Goal: Task Accomplishment & Management: Use online tool/utility

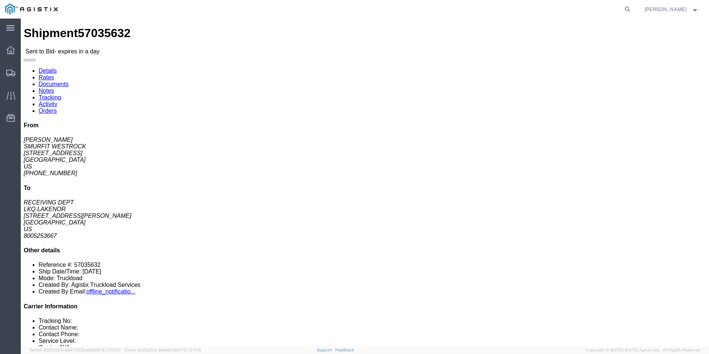
click div "6 Pallet(s) Standard (Stackable) Total weight: 12705.00 LBS Carton count: 6 Dim…"
click link "Enter / Modify Bid"
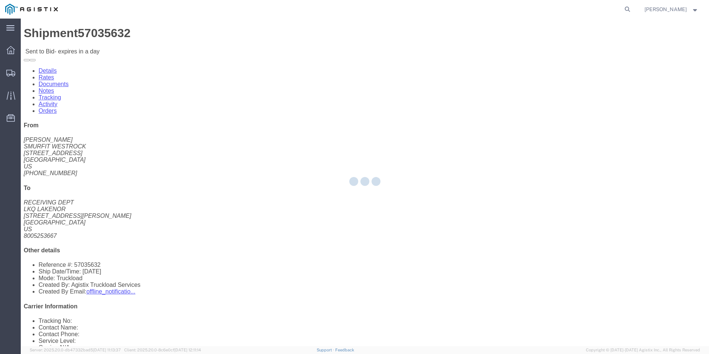
select select "18393"
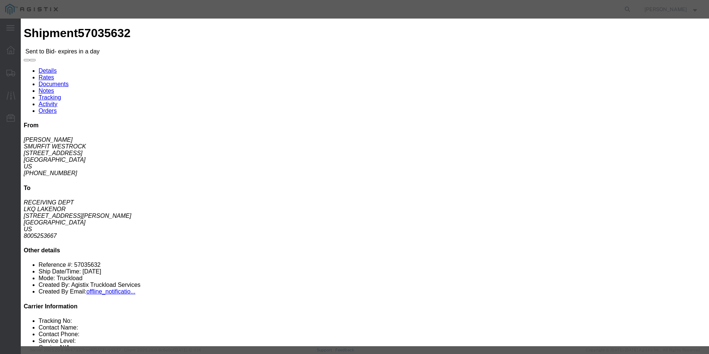
click select "Select Guaranteed Next Day Rail TL Standard 3 - 5 Day"
click button "button"
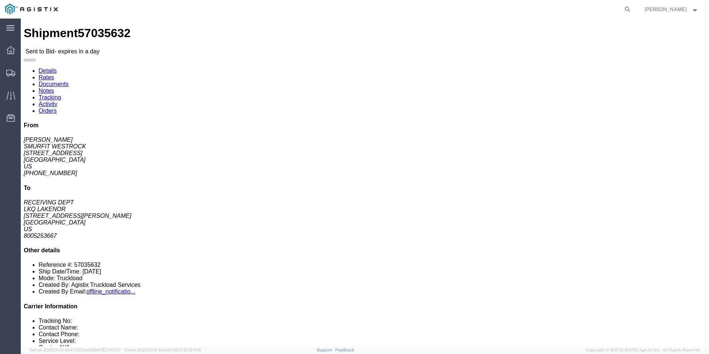
click button "Ignore Bid"
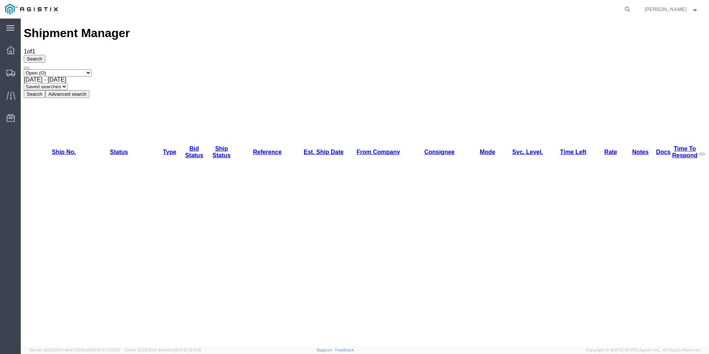
click at [92, 69] on select "Select status Active (AC, O, P) All Approved Awaiting Confirmation (AC) Booked …" at bounding box center [58, 72] width 68 height 7
select select "IGNR"
click at [24, 69] on select "Select status Active (AC, O, P) All Approved Awaiting Confirmation (AC) Booked …" at bounding box center [58, 72] width 68 height 7
click at [45, 90] on button "Search" at bounding box center [35, 94] width 22 height 8
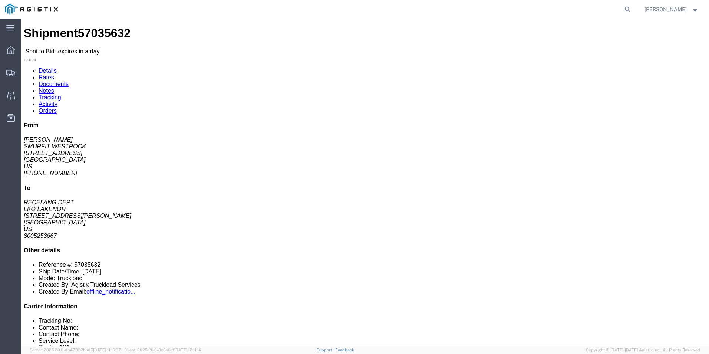
click button "Restore Bid"
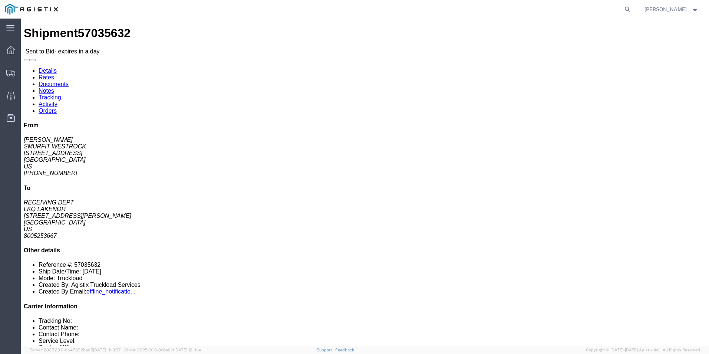
click link "Enter / Modify Bid"
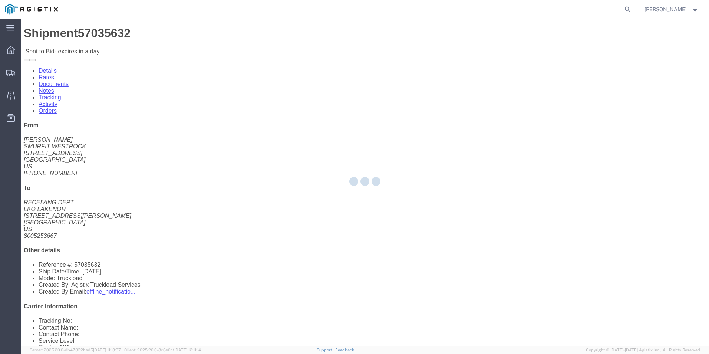
select select "18393"
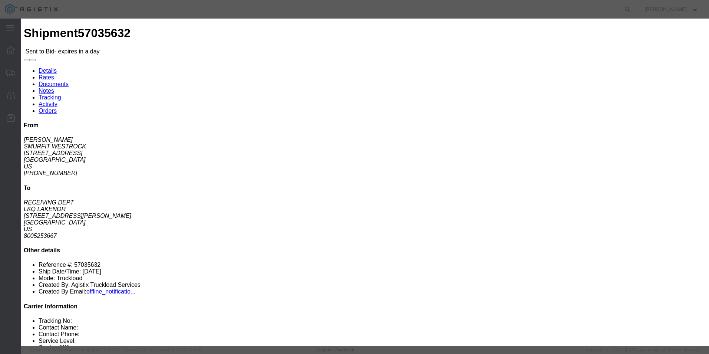
click input "text"
type input "ITS BID"
click select "Select Air Less than Truckload Multi-Leg Ocean Freight Rail Small Parcel Truckl…"
select select "TL"
click select "Select Air Less than Truckload Multi-Leg Ocean Freight Rail Small Parcel Truckl…"
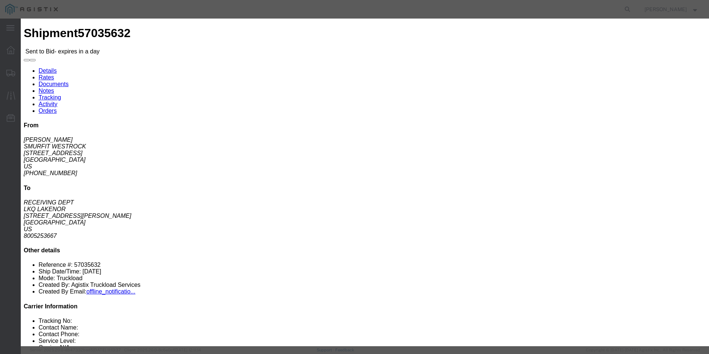
click input "number"
type input "413"
click button "Submit"
click select "Select Guaranteed Next Day Rail TL Standard 3 - 5 Day"
select select "38971"
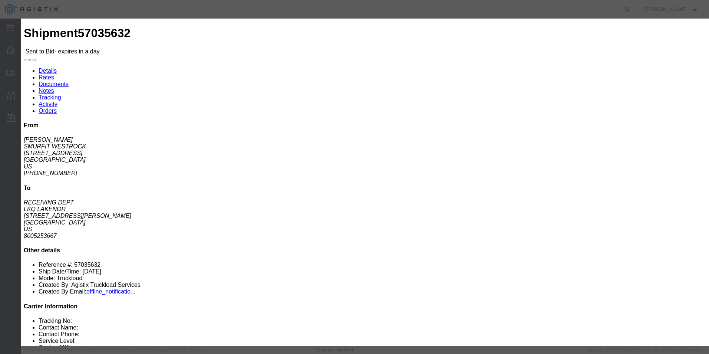
click select "Select Guaranteed Next Day Rail TL Standard 3 - 5 Day"
click button "Submit"
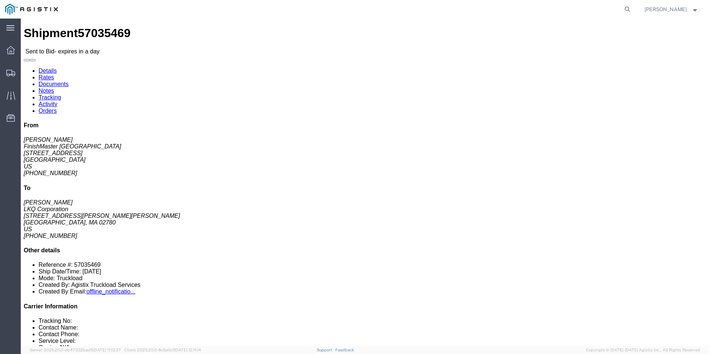
click link "Enter / Modify Bid"
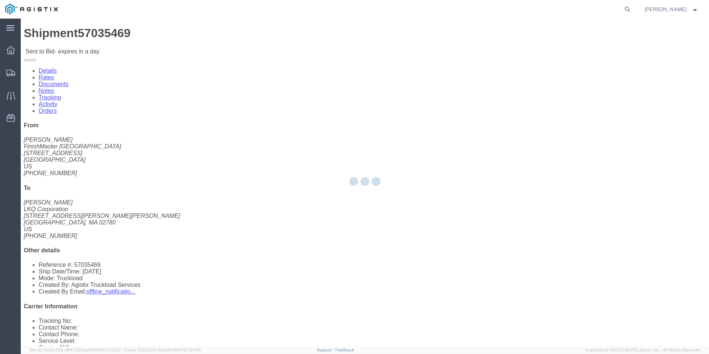
select select "18393"
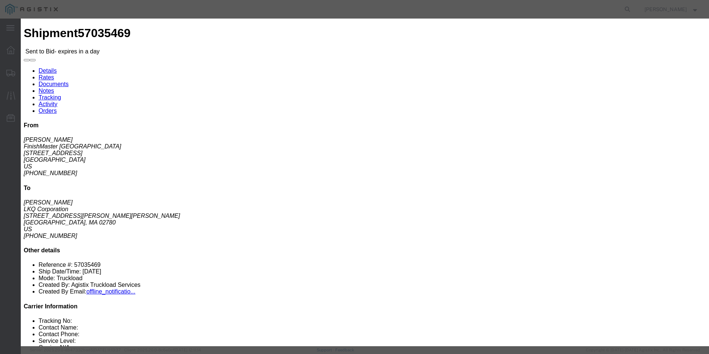
click select "Select Guaranteed Next Day Rail TL Standard 3 - 5 Day"
select select "35343"
click select "Select Guaranteed Next Day Rail TL Standard 3 - 5 Day"
click input "text"
type input "ITS BID"
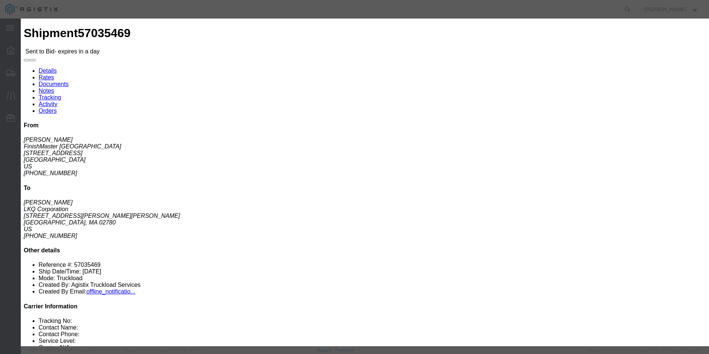
click select "Select Air Less than Truckload Multi-Leg Ocean Freight Rail Small Parcel Truckl…"
select select "TL"
click select "Select Air Less than Truckload Multi-Leg Ocean Freight Rail Small Parcel Truckl…"
click input "number"
type input "2908"
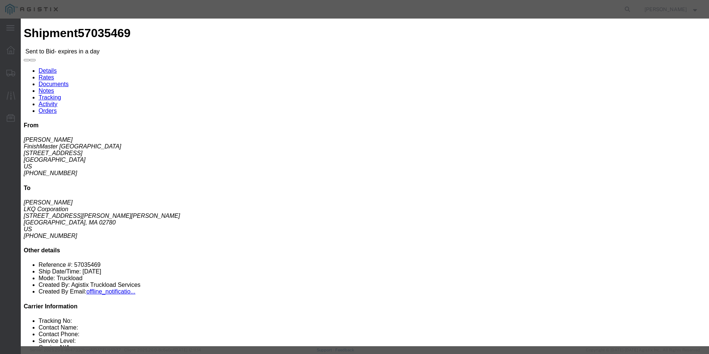
click button "Submit"
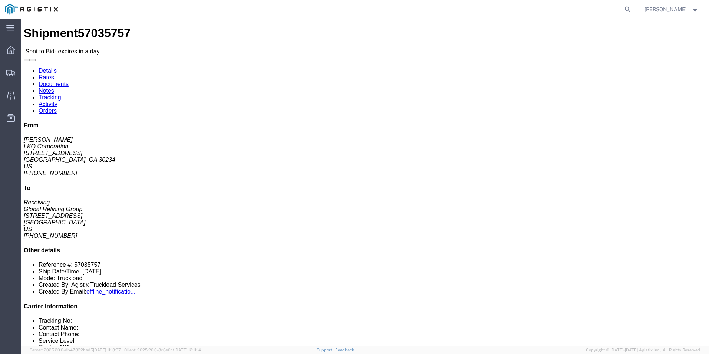
click link "Enter / Modify Bid"
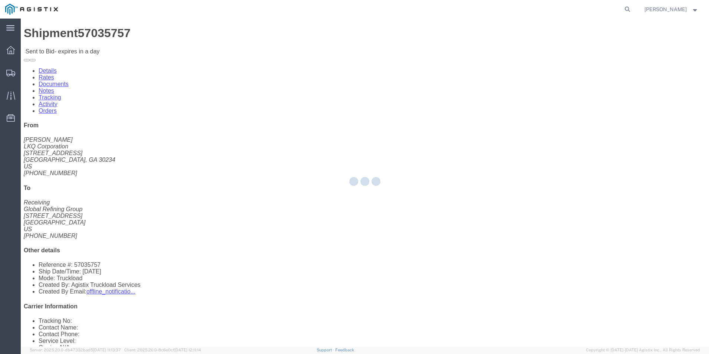
select select "18393"
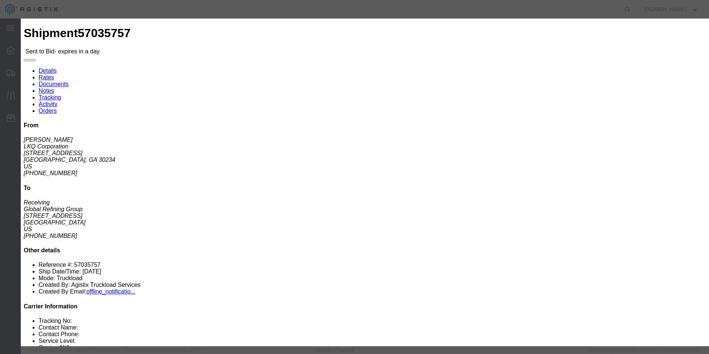
click select "Select Guaranteed Next Day Rail TL Standard 3 - 5 Day"
select select "35343"
click select "Select Guaranteed Next Day Rail TL Standard 3 - 5 Day"
drag, startPoint x: 512, startPoint y: 66, endPoint x: 518, endPoint y: 68, distance: 6.6
click input "text"
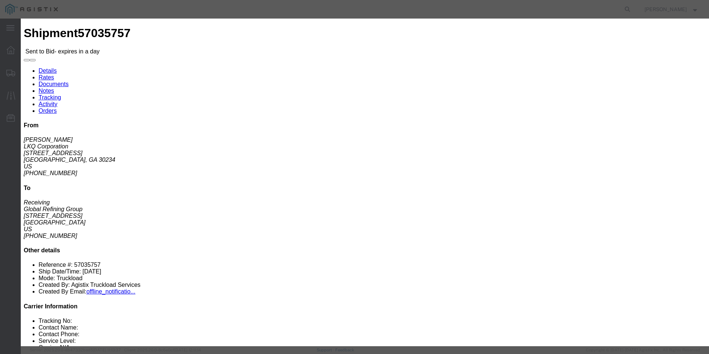
type input "ITS BID"
drag, startPoint x: 300, startPoint y: 152, endPoint x: 313, endPoint y: 147, distance: 14.6
click select "Select Air Less than Truckload Multi-Leg Ocean Freight Rail Small Parcel Truckl…"
select select "TL"
click select "Select Air Less than Truckload Multi-Leg Ocean Freight Rail Small Parcel Truckl…"
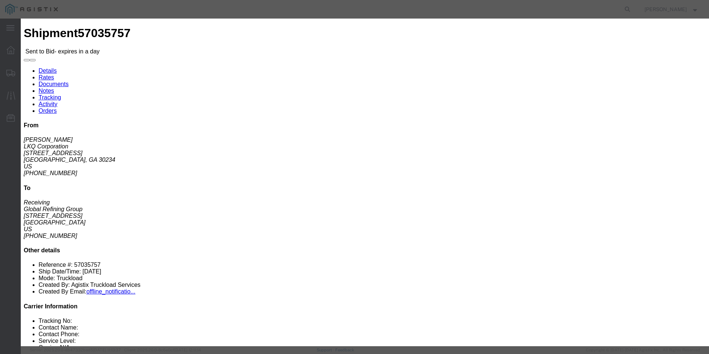
click input "number"
type input "1330"
click button "Submit"
